Goal: Task Accomplishment & Management: Complete application form

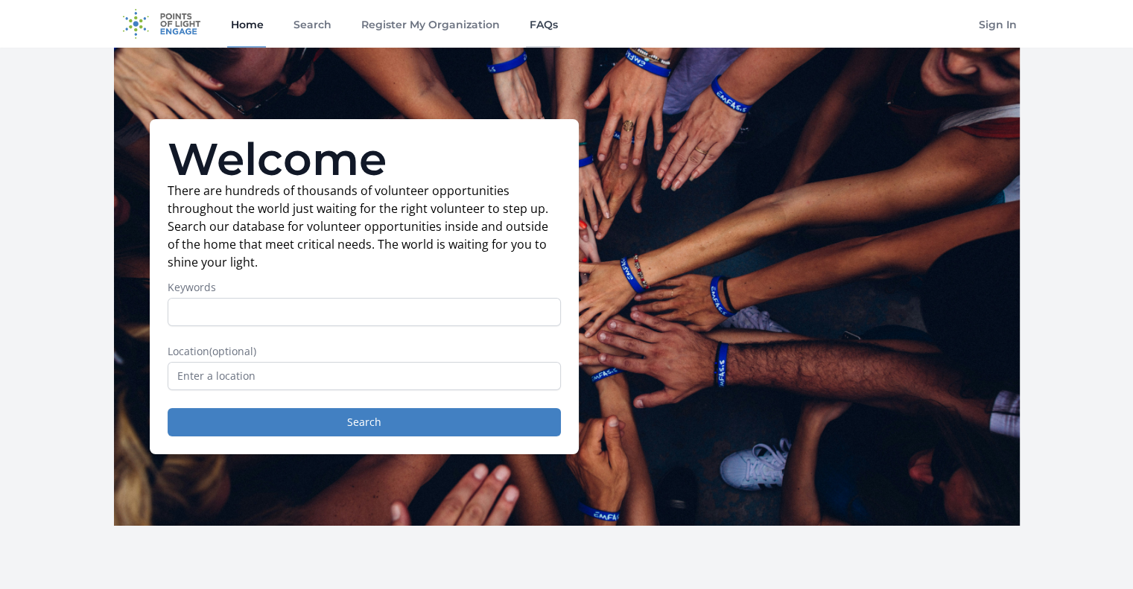
click at [545, 22] on link "FAQs" at bounding box center [543, 24] width 34 height 48
click at [259, 309] on input "Keywords" at bounding box center [364, 312] width 393 height 28
drag, startPoint x: 258, startPoint y: 309, endPoint x: 213, endPoint y: 317, distance: 45.3
click at [215, 316] on input "Keywords" at bounding box center [364, 312] width 393 height 28
click at [220, 378] on input "text" at bounding box center [364, 376] width 393 height 28
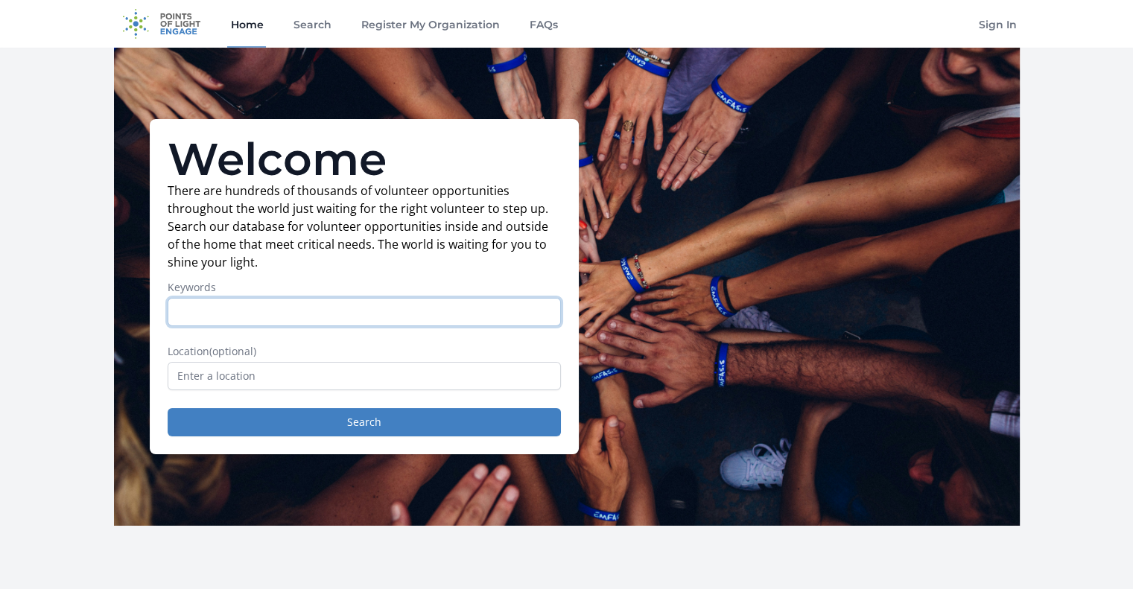
click at [206, 312] on input "Keywords" at bounding box center [364, 312] width 393 height 28
type input "board member"
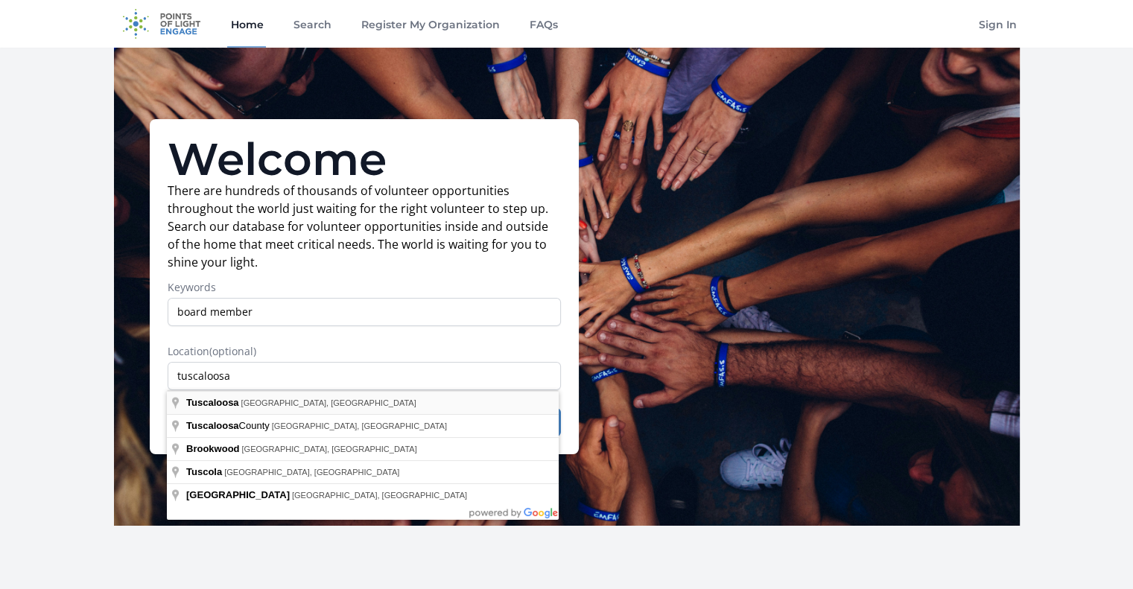
type input "Tuscaloosa, AL, USA"
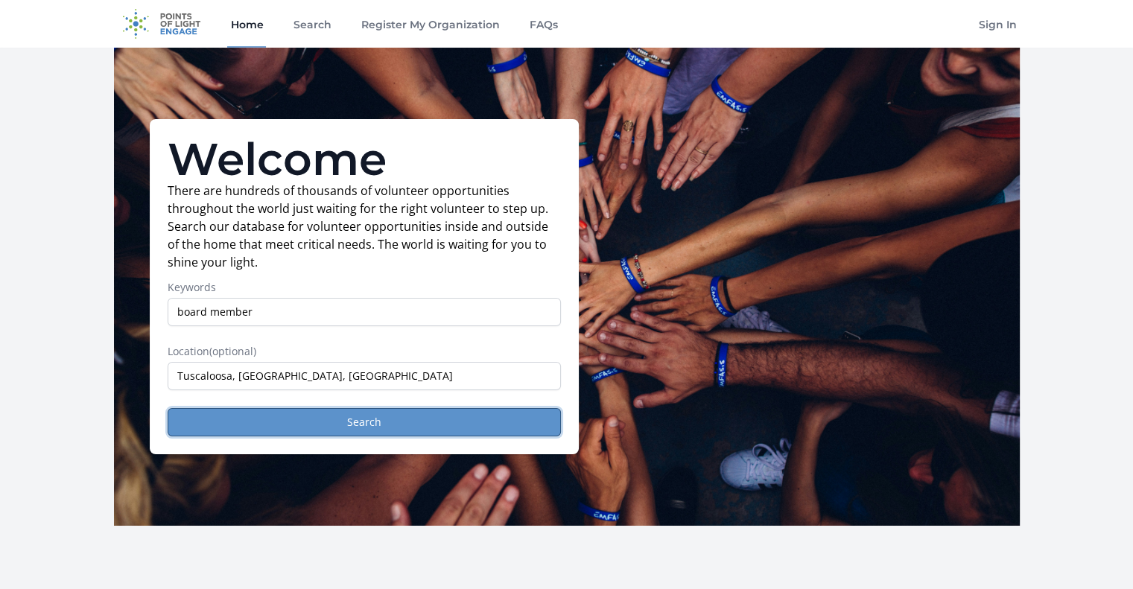
click at [378, 411] on button "Search" at bounding box center [364, 422] width 393 height 28
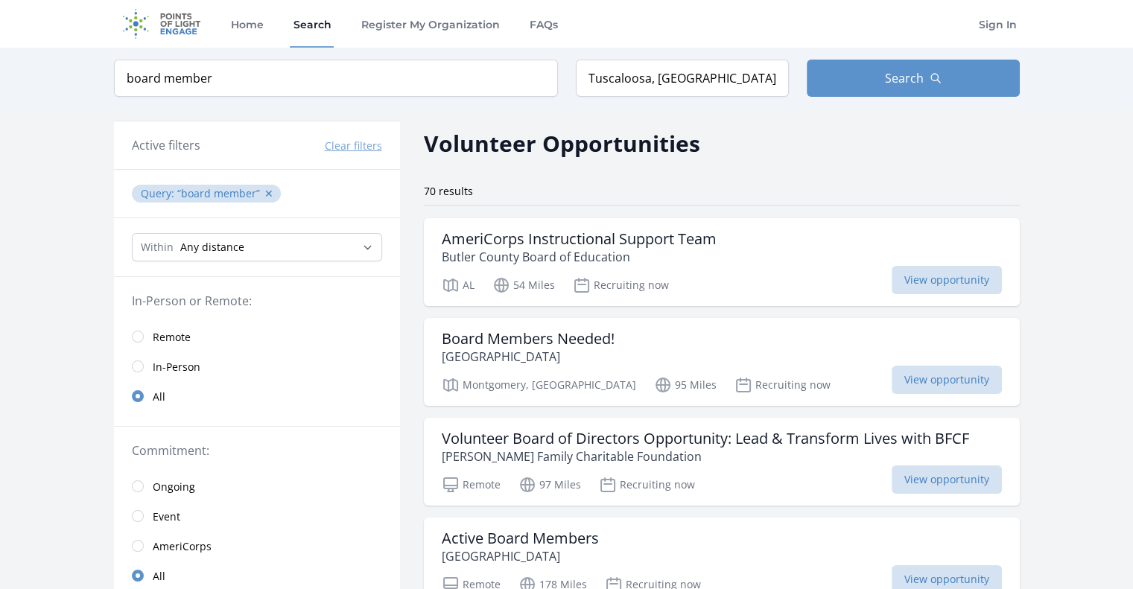
click at [974, 22] on div "Home Search Register My Organization FAQs Sign In" at bounding box center [567, 24] width 906 height 48
click at [987, 22] on link "Sign In" at bounding box center [998, 24] width 44 height 48
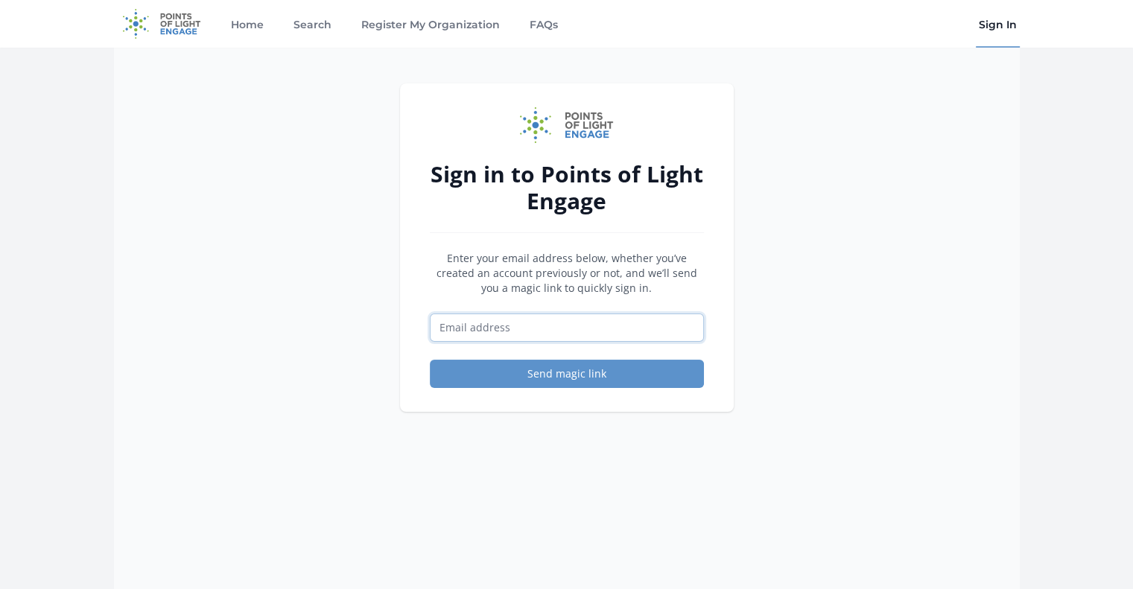
click at [533, 330] on input "Email address" at bounding box center [567, 328] width 274 height 28
type input "roxelanatrinidad@pathwaysedu.org"
click at [558, 364] on button "Send magic link" at bounding box center [567, 374] width 274 height 28
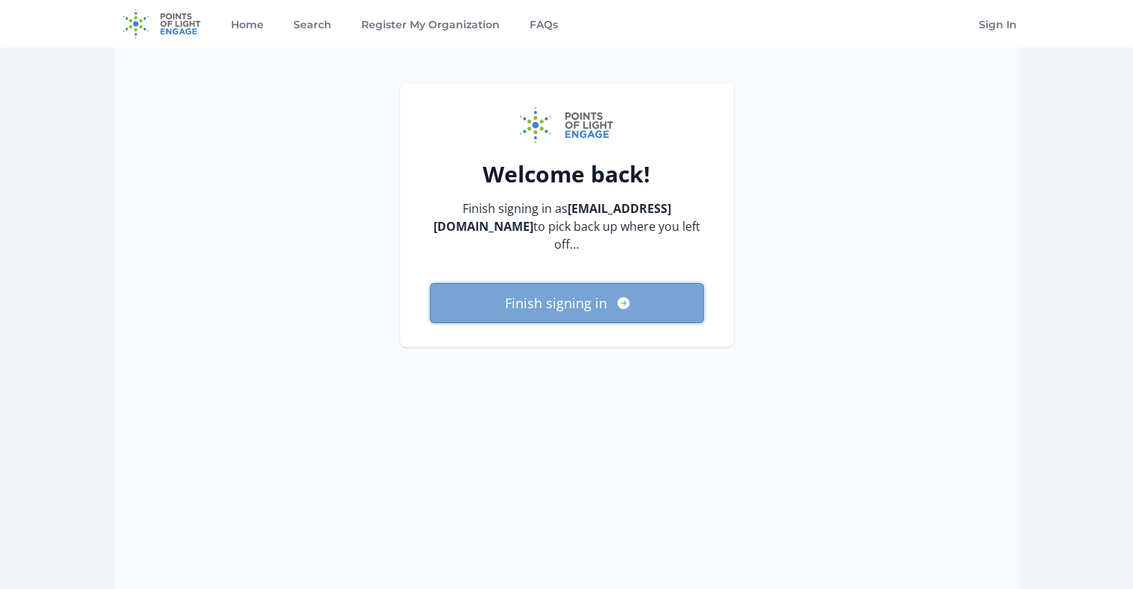
click at [623, 312] on button "Finish signing in" at bounding box center [567, 303] width 274 height 40
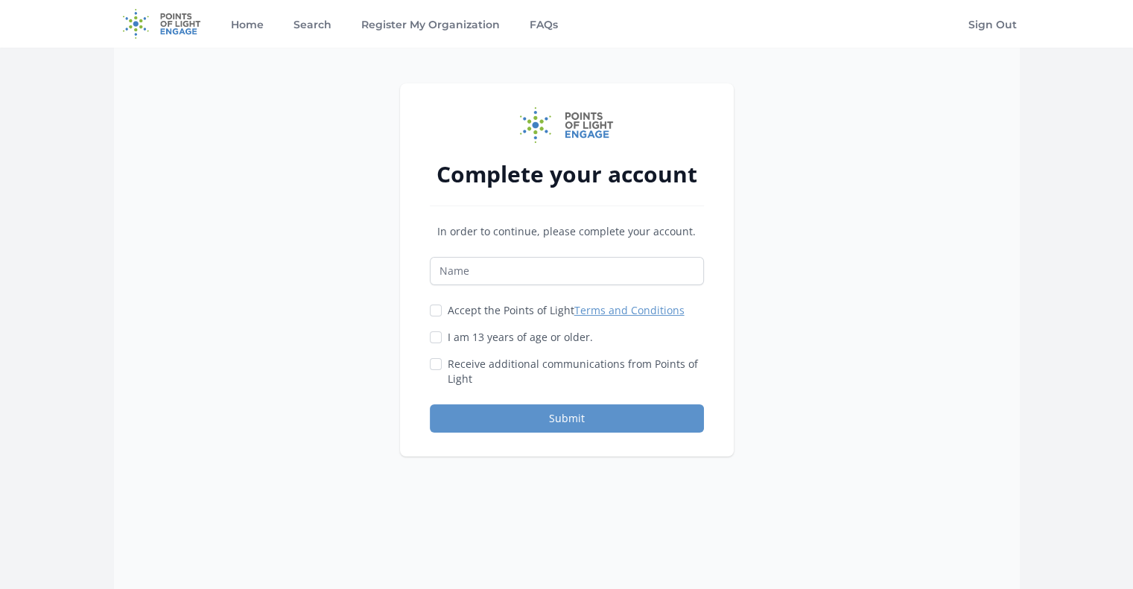
click at [443, 337] on div "I am 13 years of age or older." at bounding box center [567, 337] width 274 height 15
drag, startPoint x: 434, startPoint y: 311, endPoint x: 438, endPoint y: 318, distance: 7.7
click at [434, 312] on input "Accept the Points of Light Terms and Conditions" at bounding box center [436, 311] width 12 height 12
checkbox input "true"
click at [440, 338] on input "I am 13 years of age or older." at bounding box center [436, 338] width 12 height 12
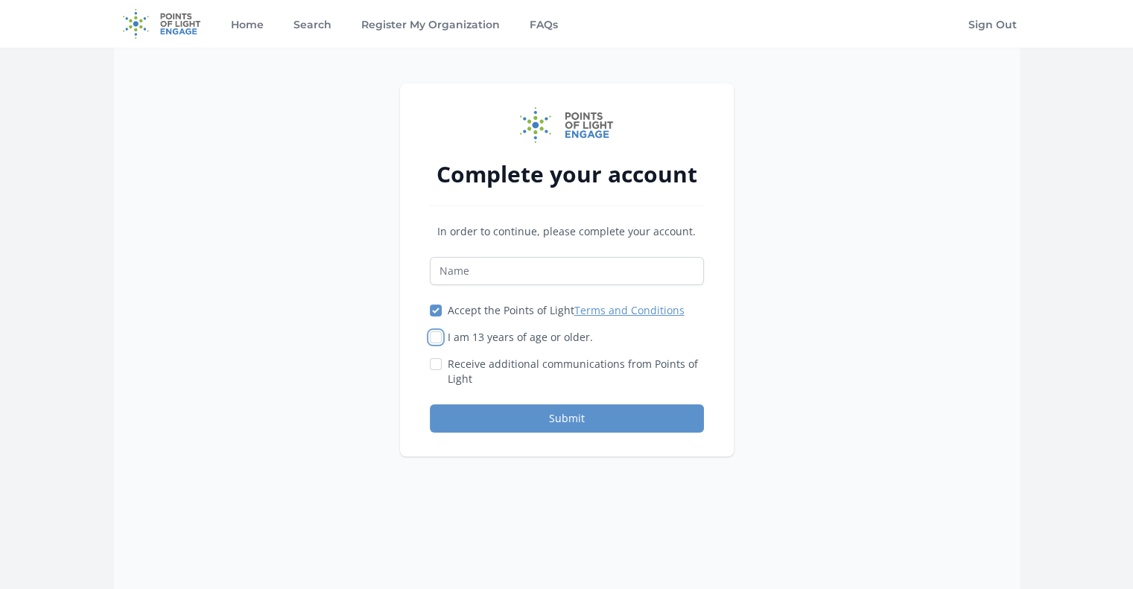
checkbox input "true"
click at [472, 253] on div "In order to continue, please complete your account. Accept the Points of Light …" at bounding box center [567, 328] width 274 height 209
click at [472, 269] on input "Name" at bounding box center [567, 271] width 274 height 28
type input "Roxy Trinidad"
click at [547, 407] on button "Submit" at bounding box center [567, 419] width 274 height 28
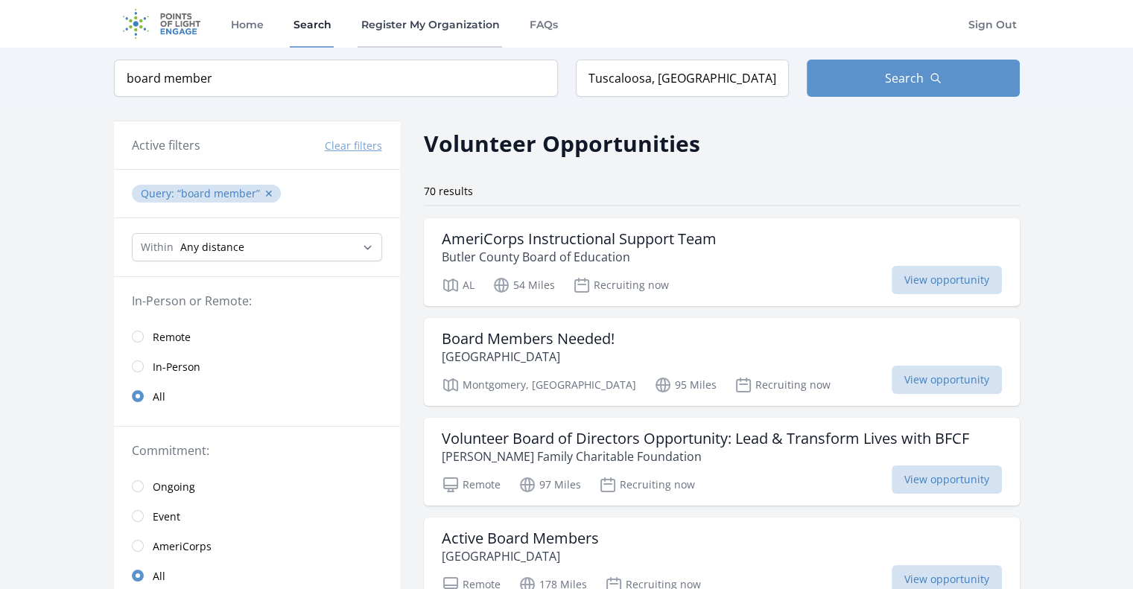
click at [434, 30] on link "Register My Organization" at bounding box center [430, 24] width 145 height 48
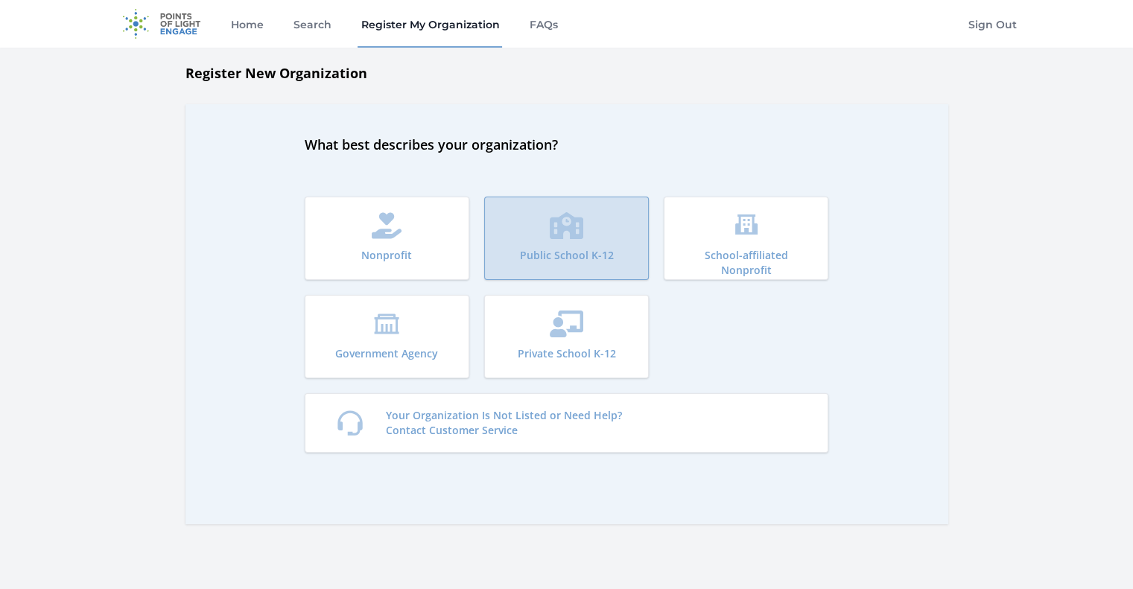
drag, startPoint x: 602, startPoint y: 232, endPoint x: 596, endPoint y: 238, distance: 8.4
click at [598, 235] on button "Public School K-12" at bounding box center [566, 238] width 165 height 83
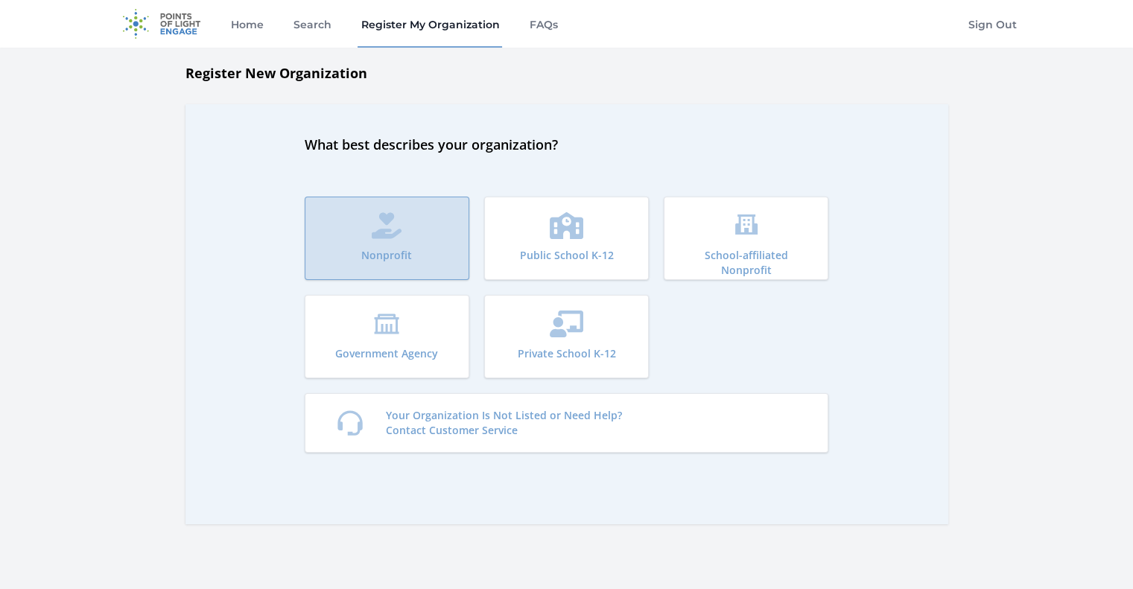
click at [359, 213] on button "Nonprofit" at bounding box center [387, 238] width 165 height 83
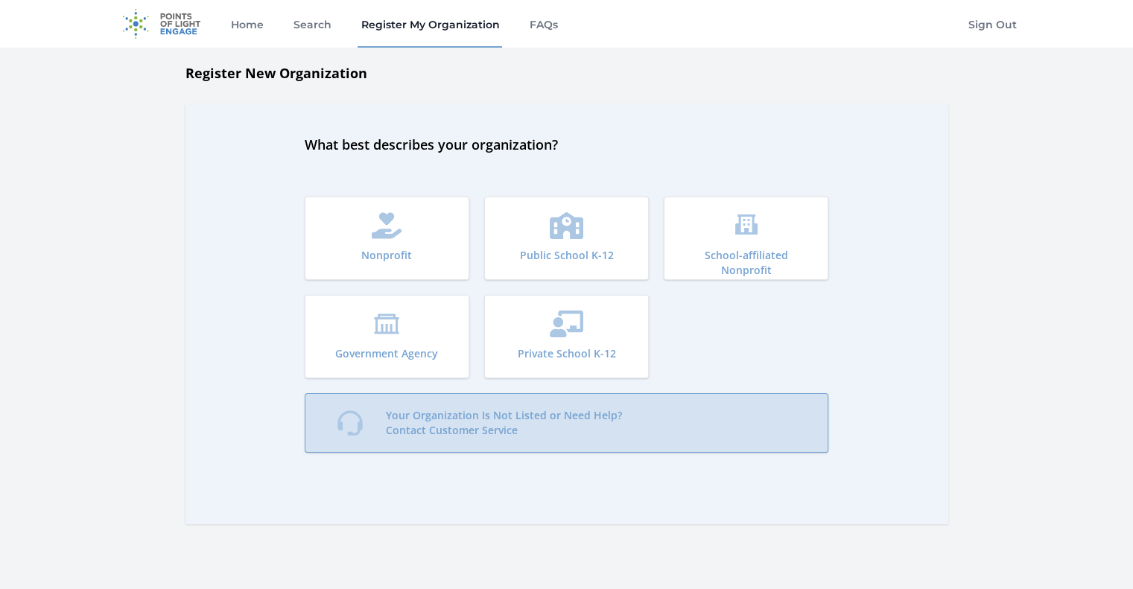
click at [540, 421] on p "Your Organization Is Not Listed or Need Help? Contact Customer Service" at bounding box center [504, 423] width 236 height 30
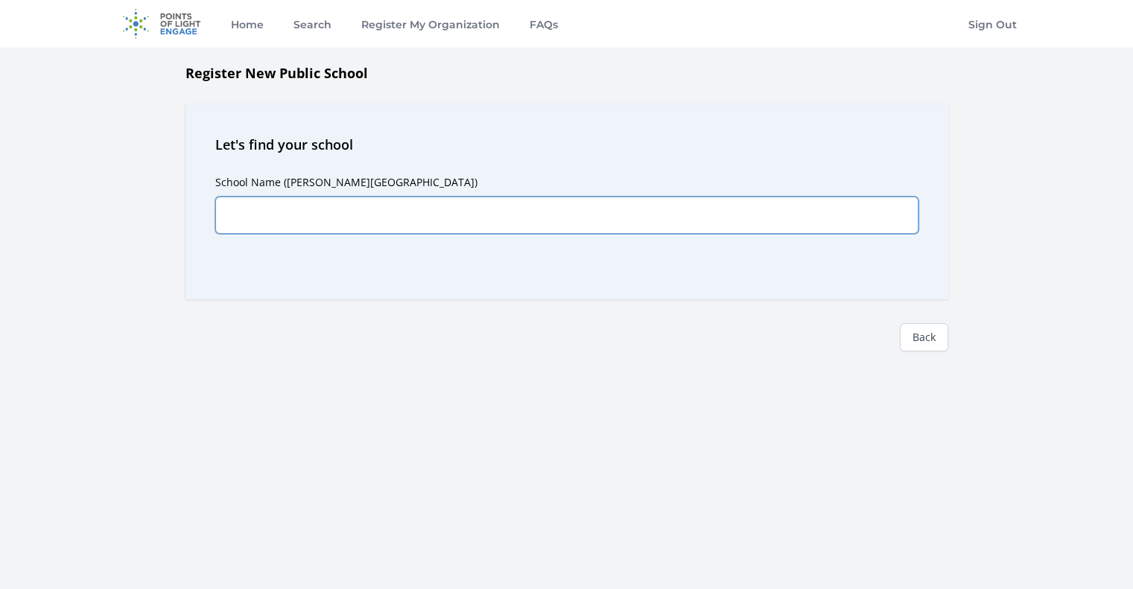
click at [485, 223] on input "School Name ([PERSON_NAME][GEOGRAPHIC_DATA])" at bounding box center [566, 215] width 703 height 37
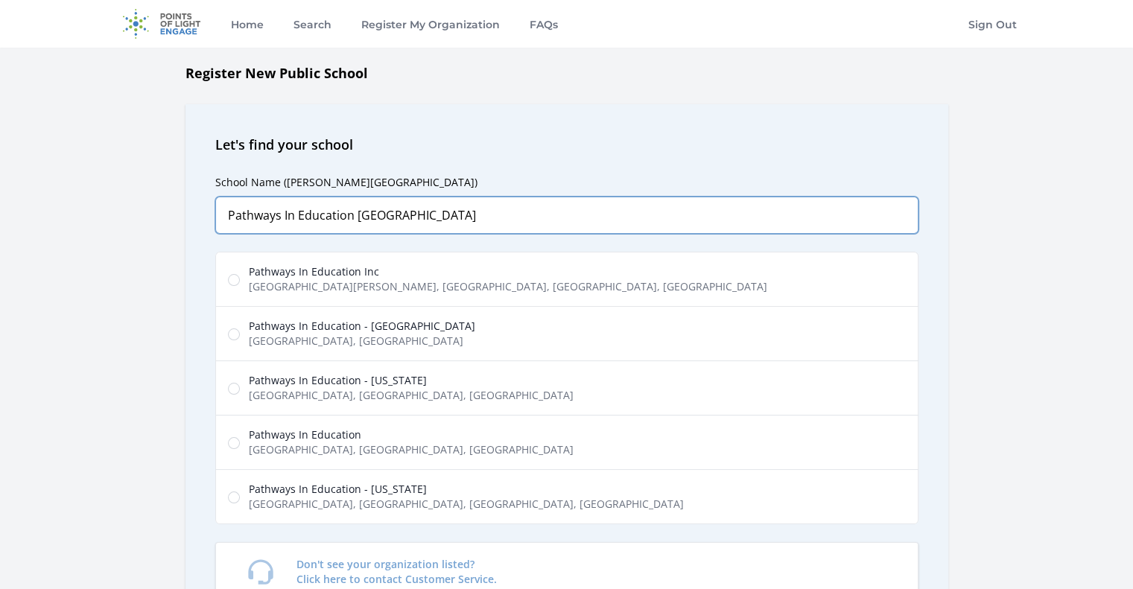
type input "Pathways In Education [GEOGRAPHIC_DATA]"
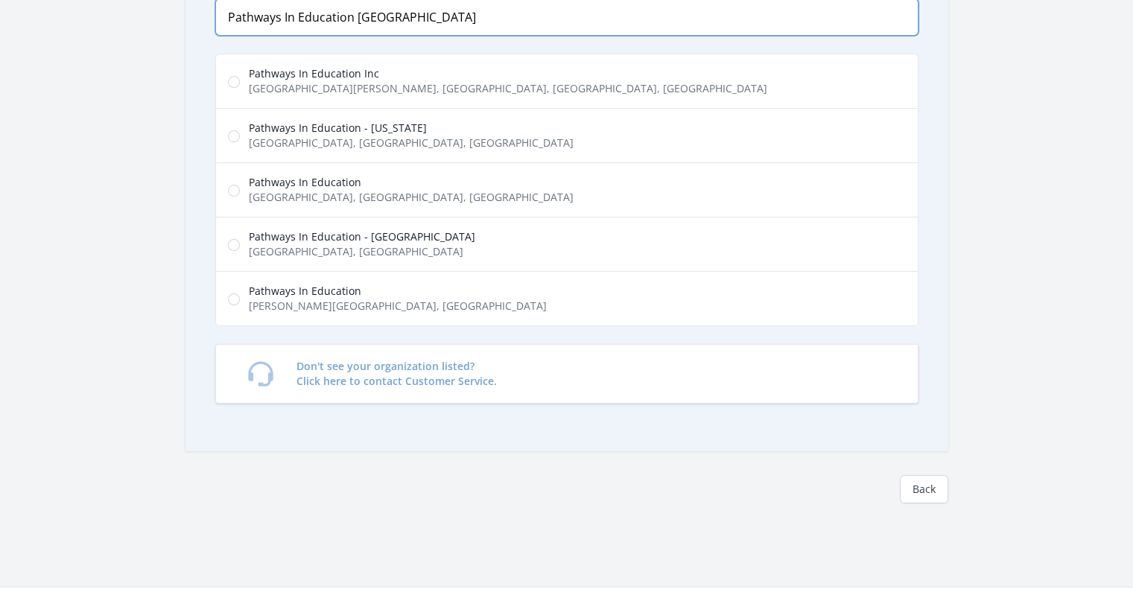
scroll to position [223, 0]
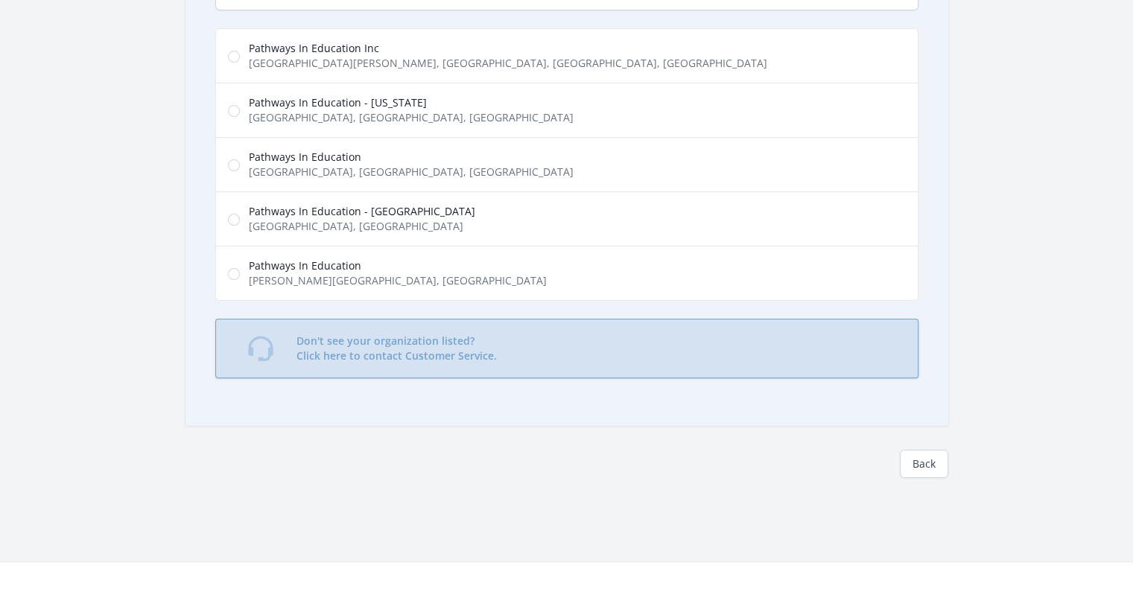
click at [419, 354] on p "Don't see your organization listed? Click here to contact Customer Service." at bounding box center [396, 349] width 200 height 30
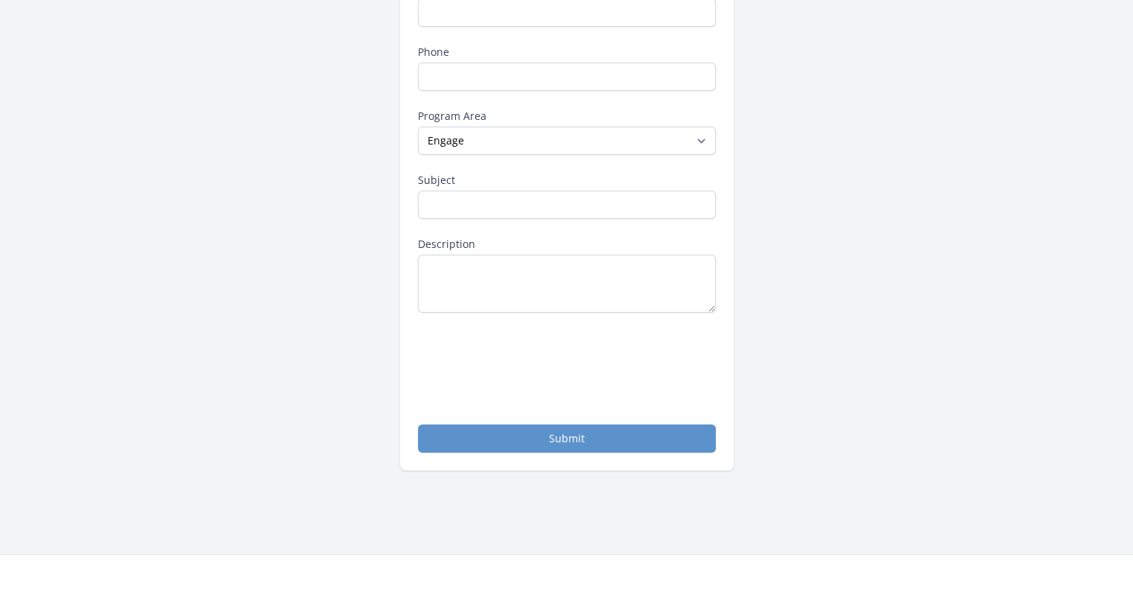
scroll to position [149, 0]
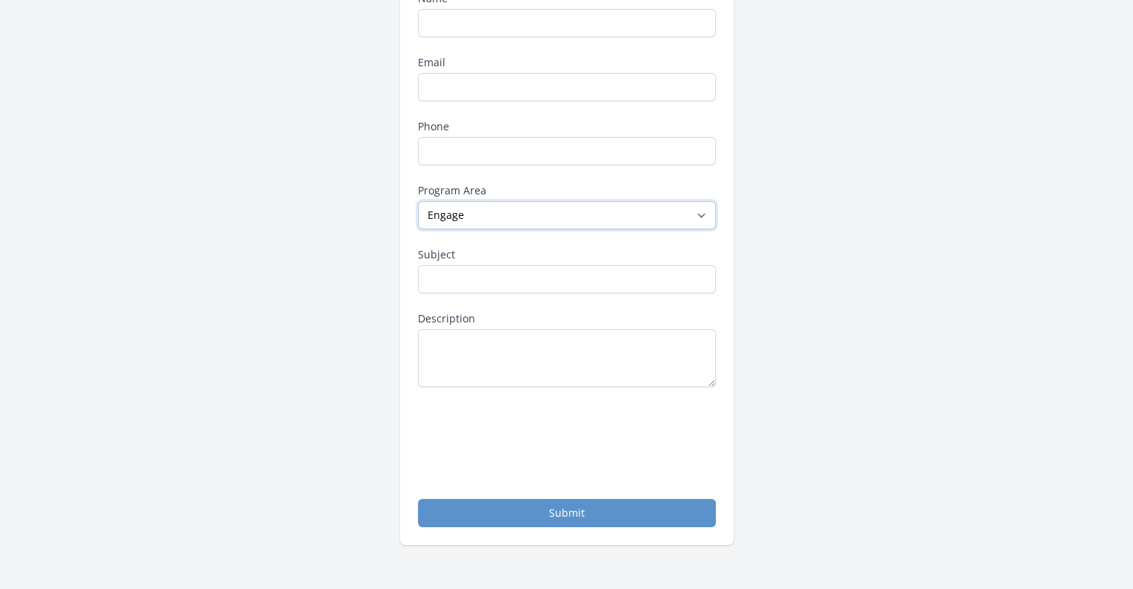
click at [469, 208] on select "--None-- Daily Point of Light Award Disney Family Volunteer Rewards Global Netw…" at bounding box center [567, 215] width 298 height 28
click at [401, 278] on div "Contact Points of Light Name Email Phone Program Area --None-- Daily Point of L…" at bounding box center [567, 239] width 334 height 611
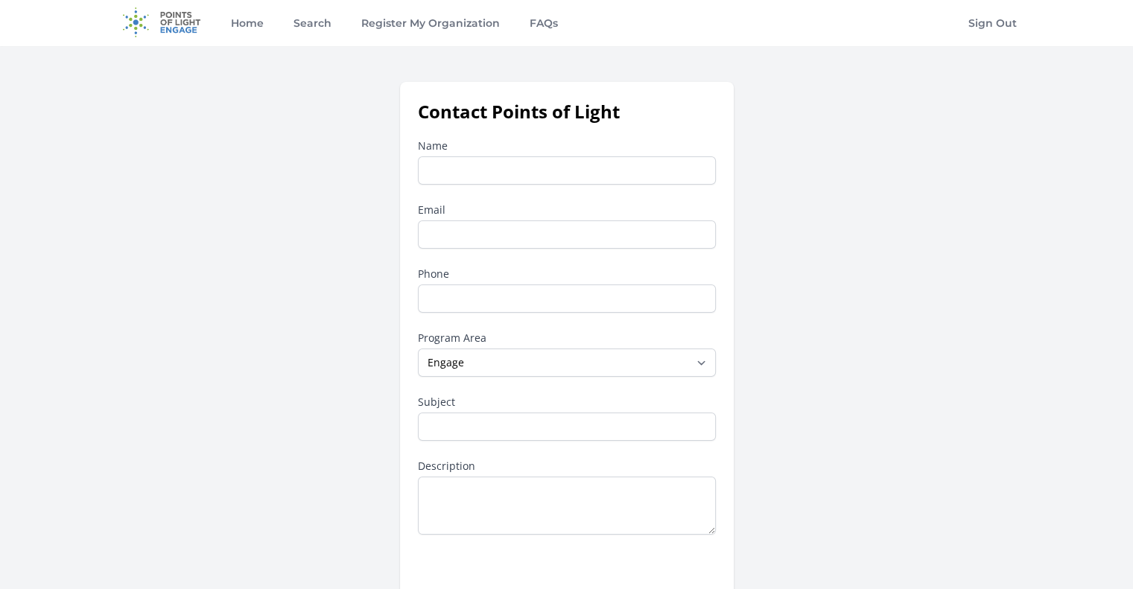
scroll to position [0, 0]
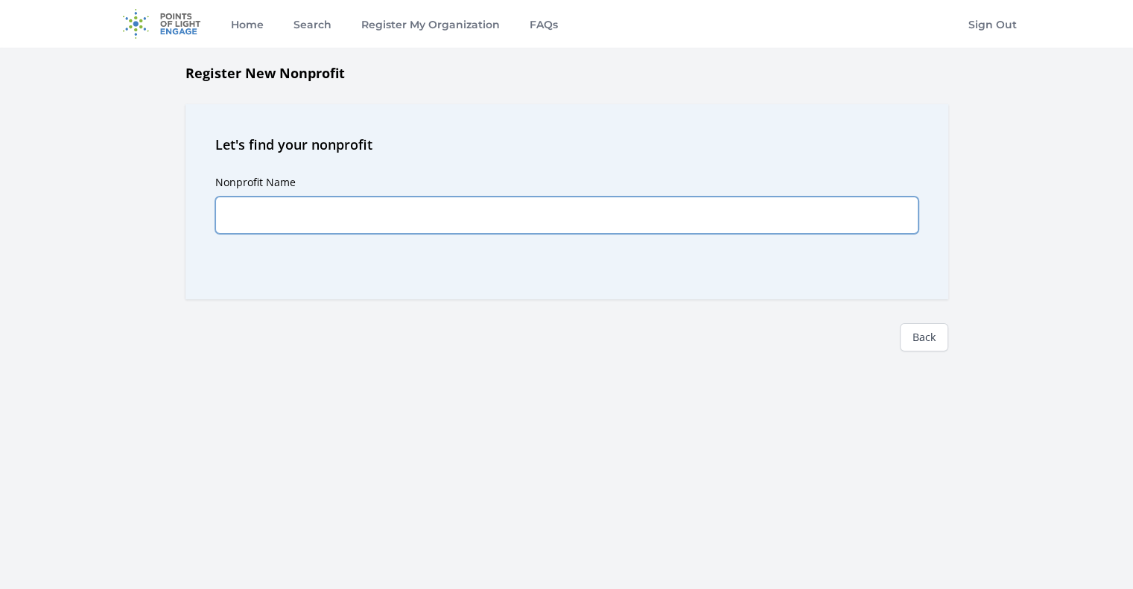
click at [359, 213] on input "Nonprofit Name" at bounding box center [566, 215] width 703 height 37
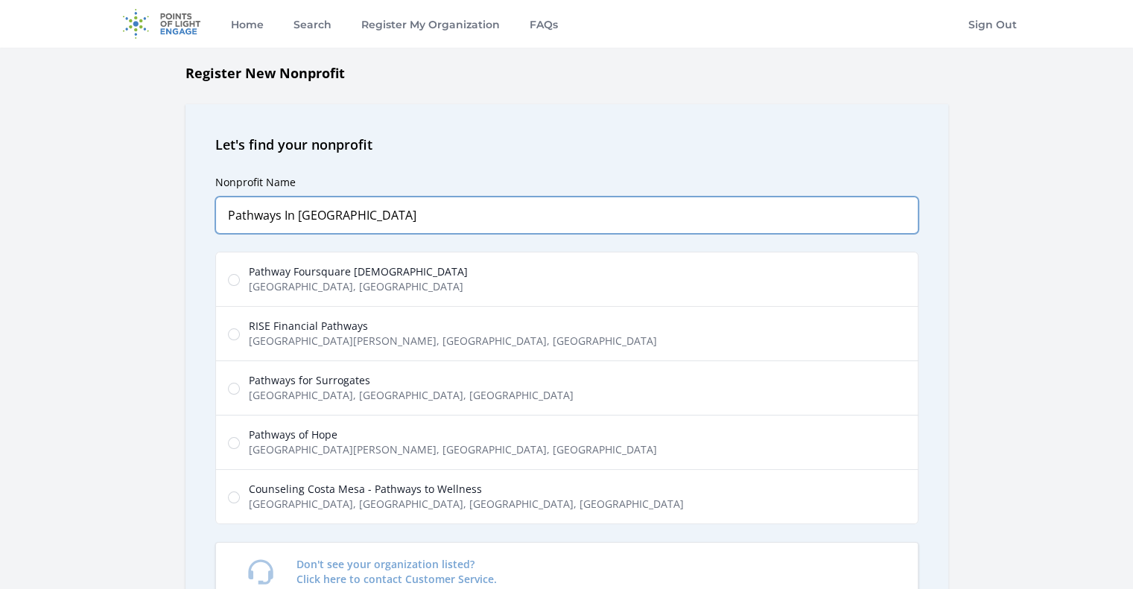
type input "Pathways In Education"
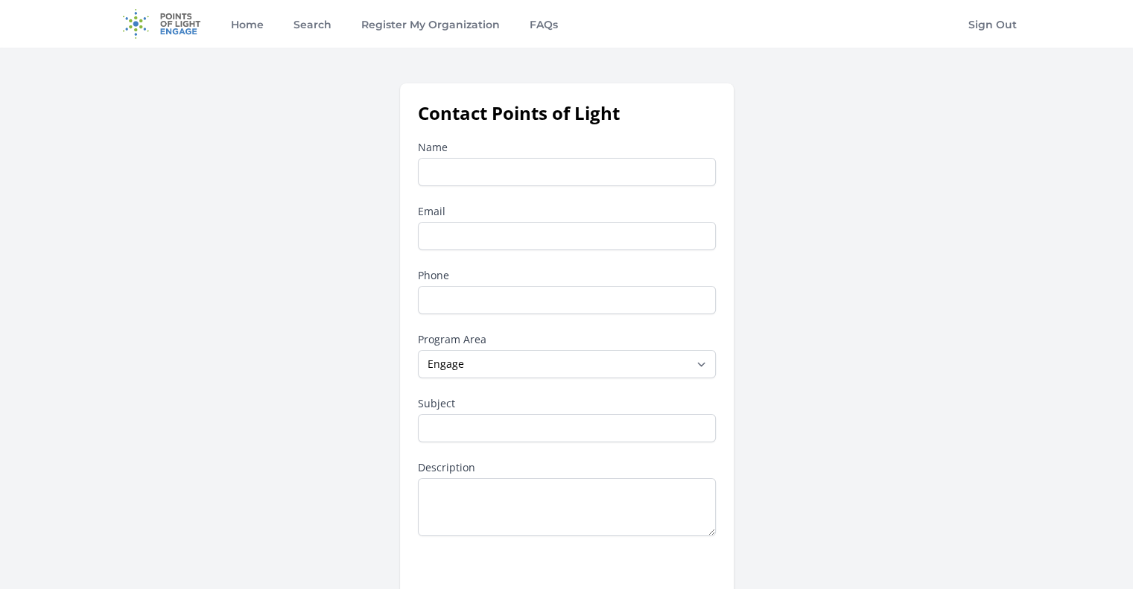
type input "R"
drag, startPoint x: 488, startPoint y: 184, endPoint x: 489, endPoint y: 205, distance: 20.9
click at [489, 205] on div "Name R Email Phone Program Area --None-- Daily Point of Light Award Disney Fami…" at bounding box center [567, 408] width 298 height 536
click at [460, 167] on input "R" at bounding box center [567, 172] width 298 height 28
